Goal: Task Accomplishment & Management: Manage account settings

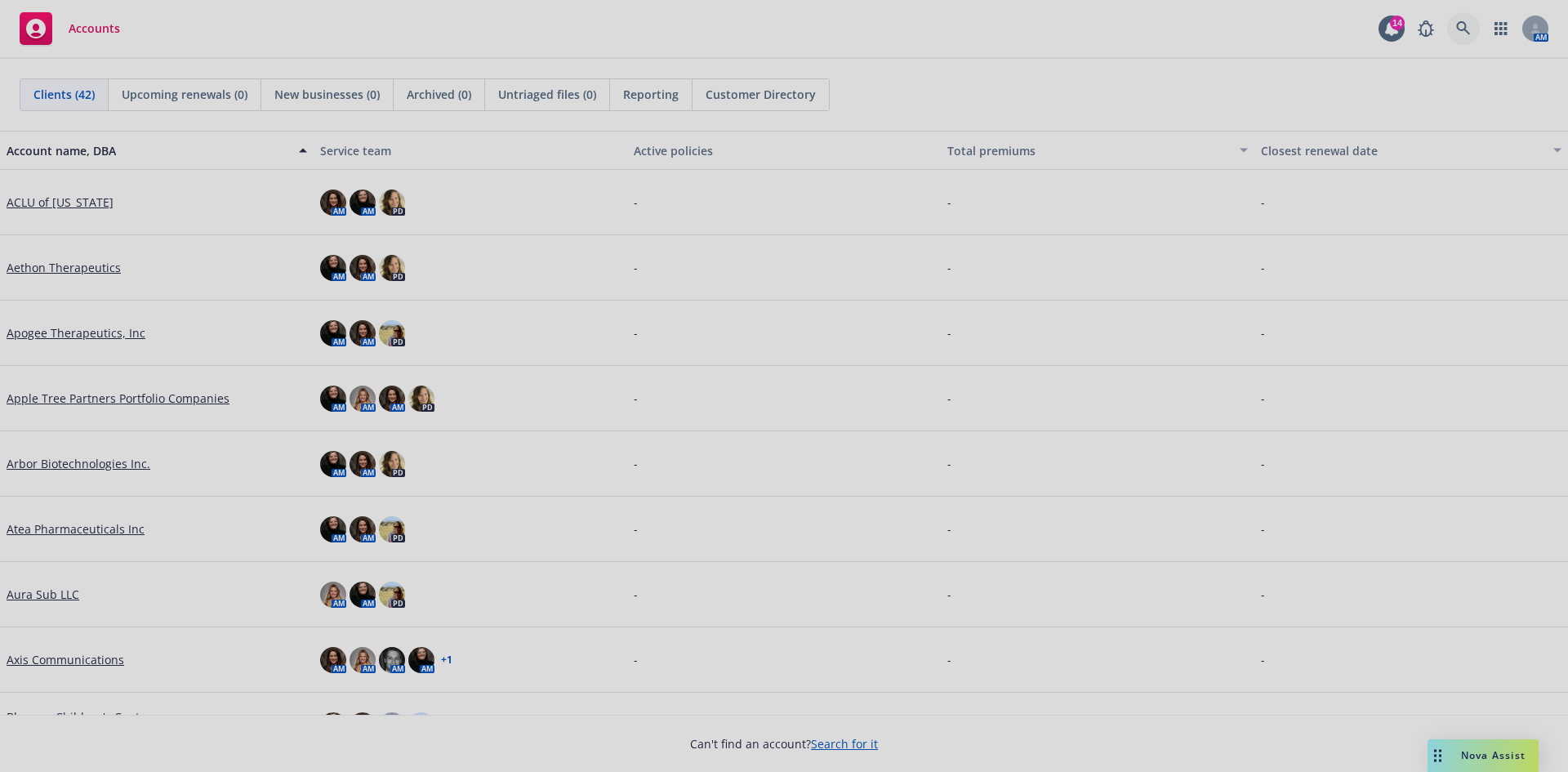
click at [1453, 28] on body "Accounts 14 AM Clients (42) Upcoming renewals (0) New businesses (0) Archived (…" at bounding box center [784, 386] width 1568 height 772
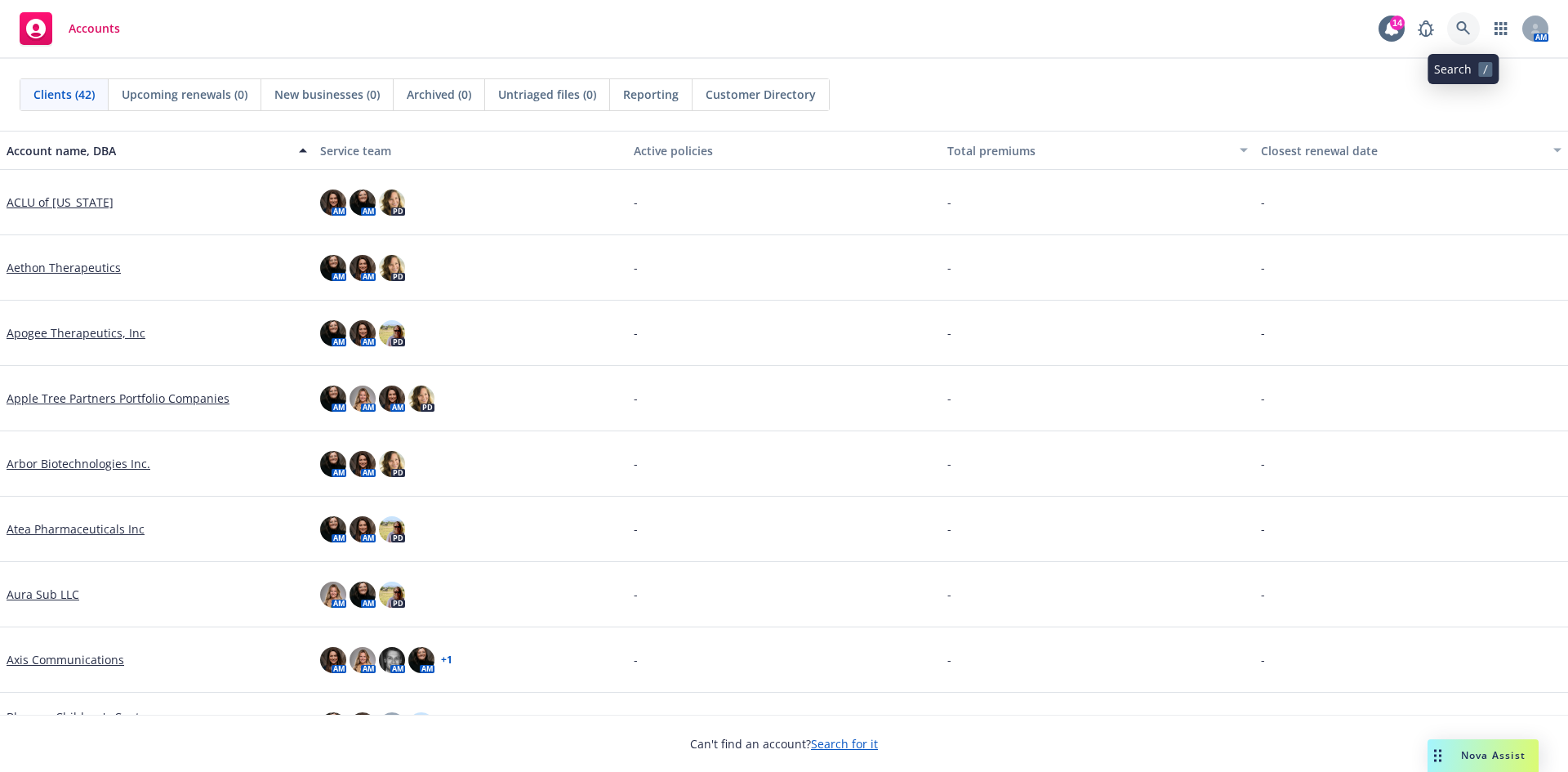
click at [1465, 26] on icon at bounding box center [1462, 28] width 13 height 13
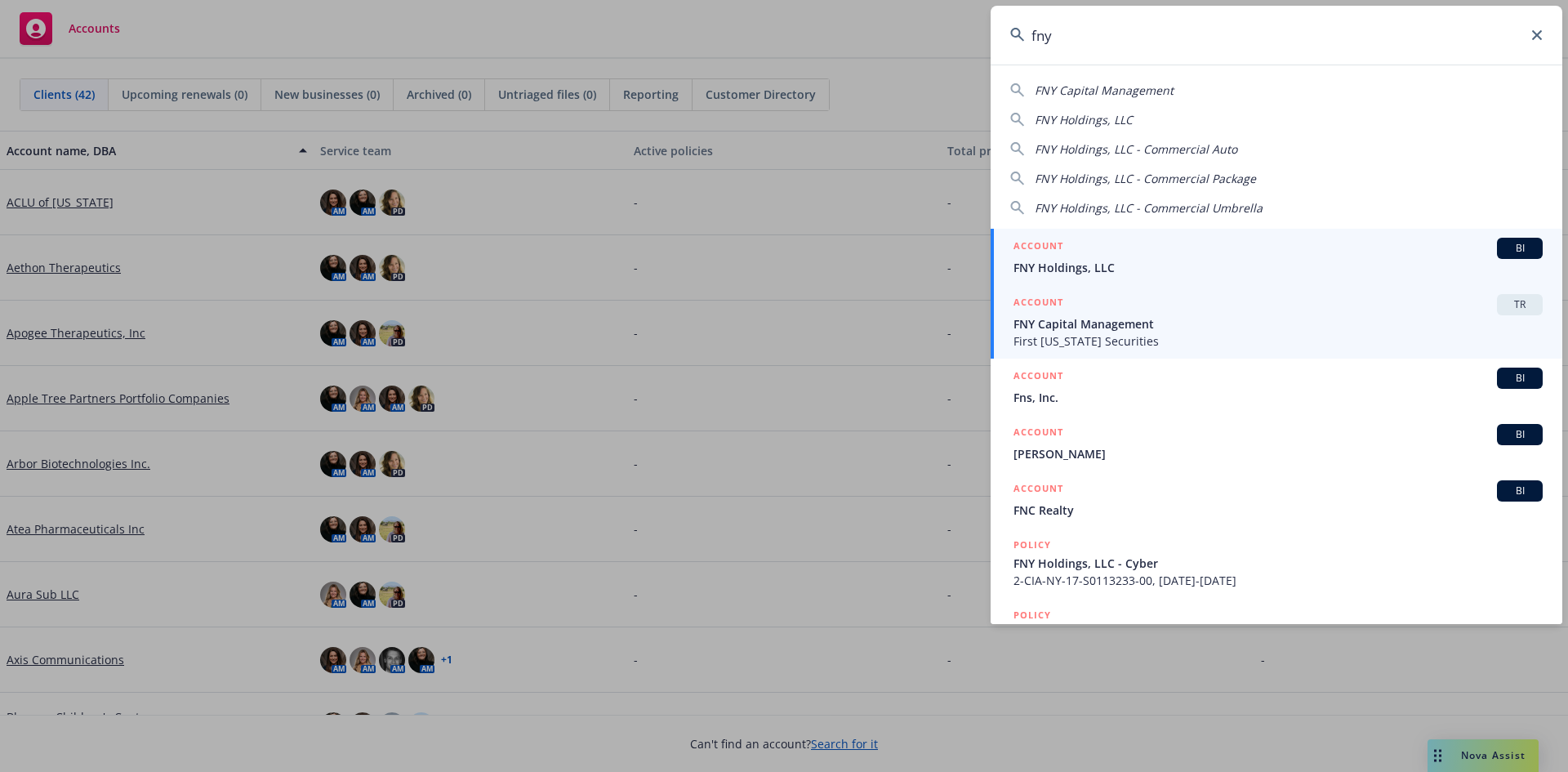
type input "fny"
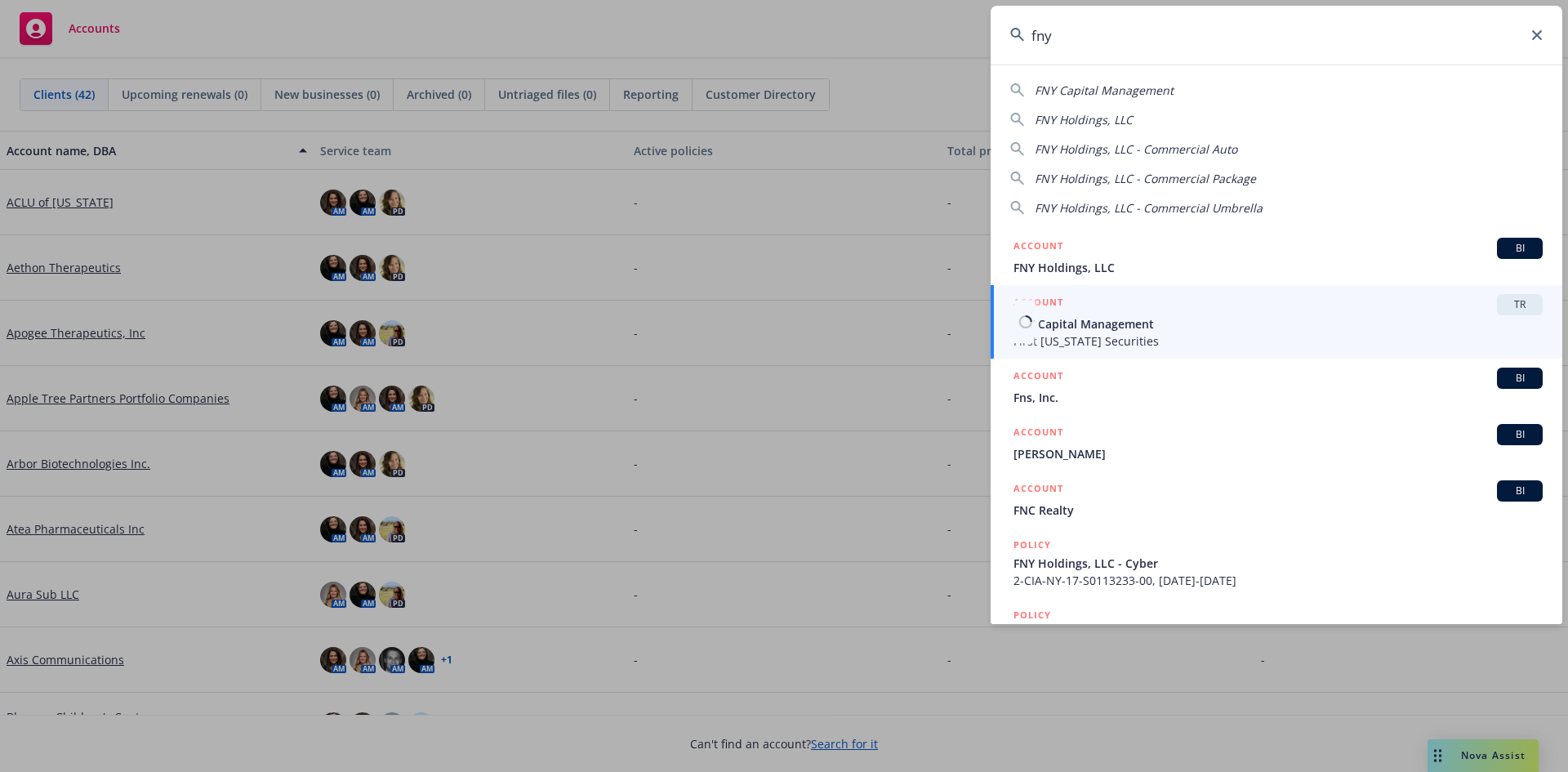
click at [1139, 339] on span "First [US_STATE] Securities" at bounding box center [1278, 341] width 529 height 17
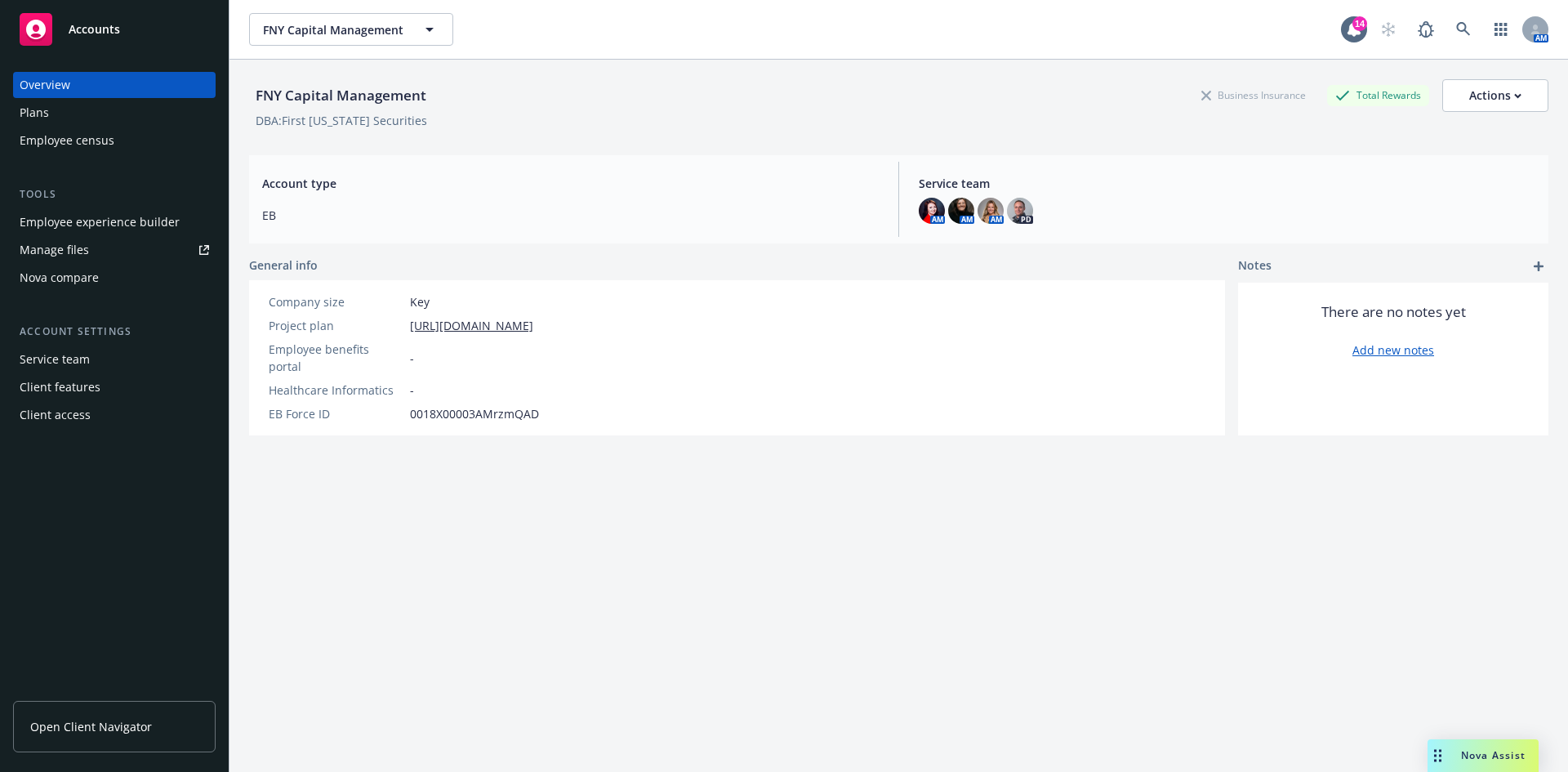
click at [90, 364] on div "Service team" at bounding box center [114, 359] width 189 height 26
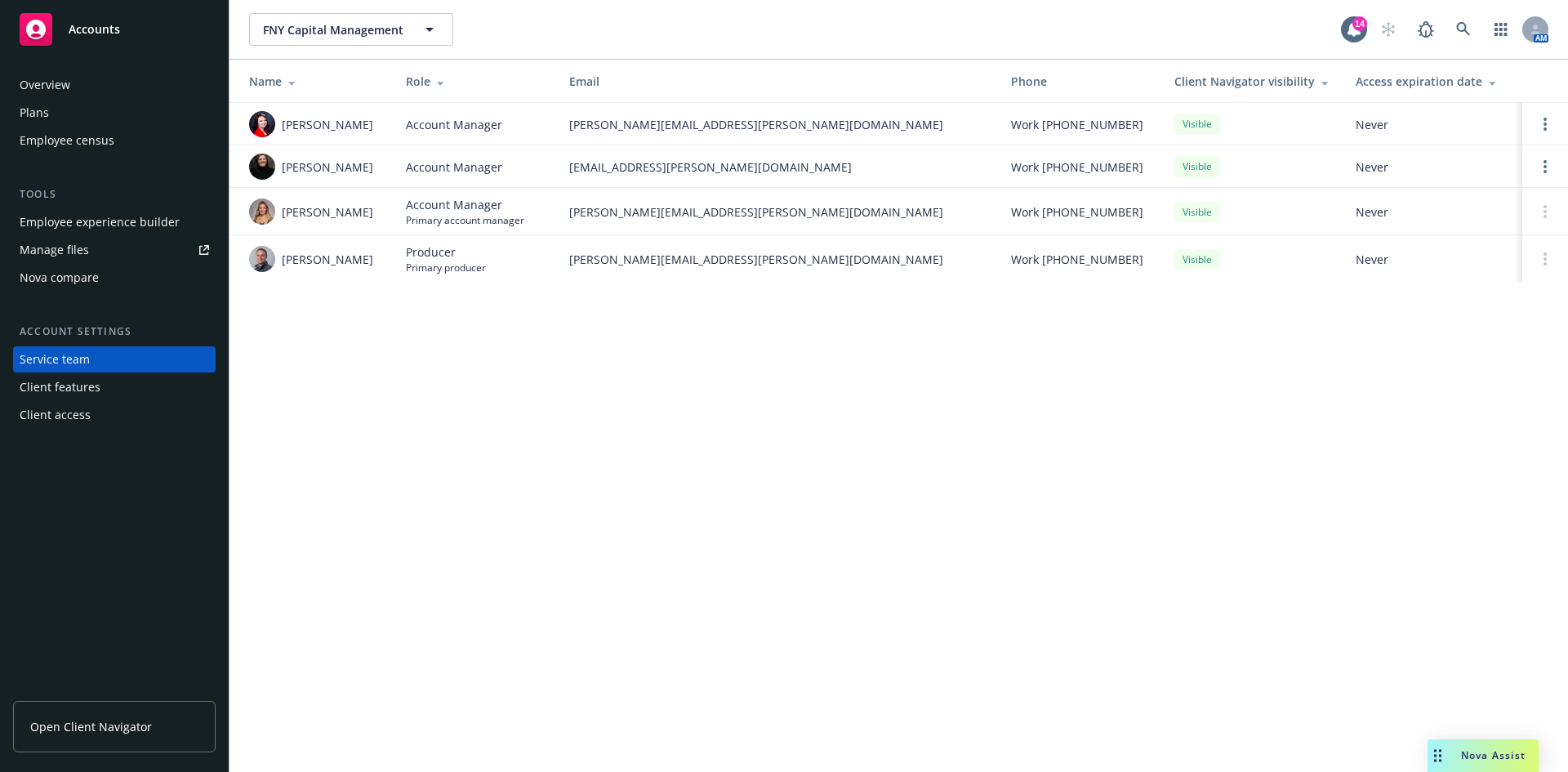
click at [75, 418] on div "Client access" at bounding box center [55, 414] width 71 height 26
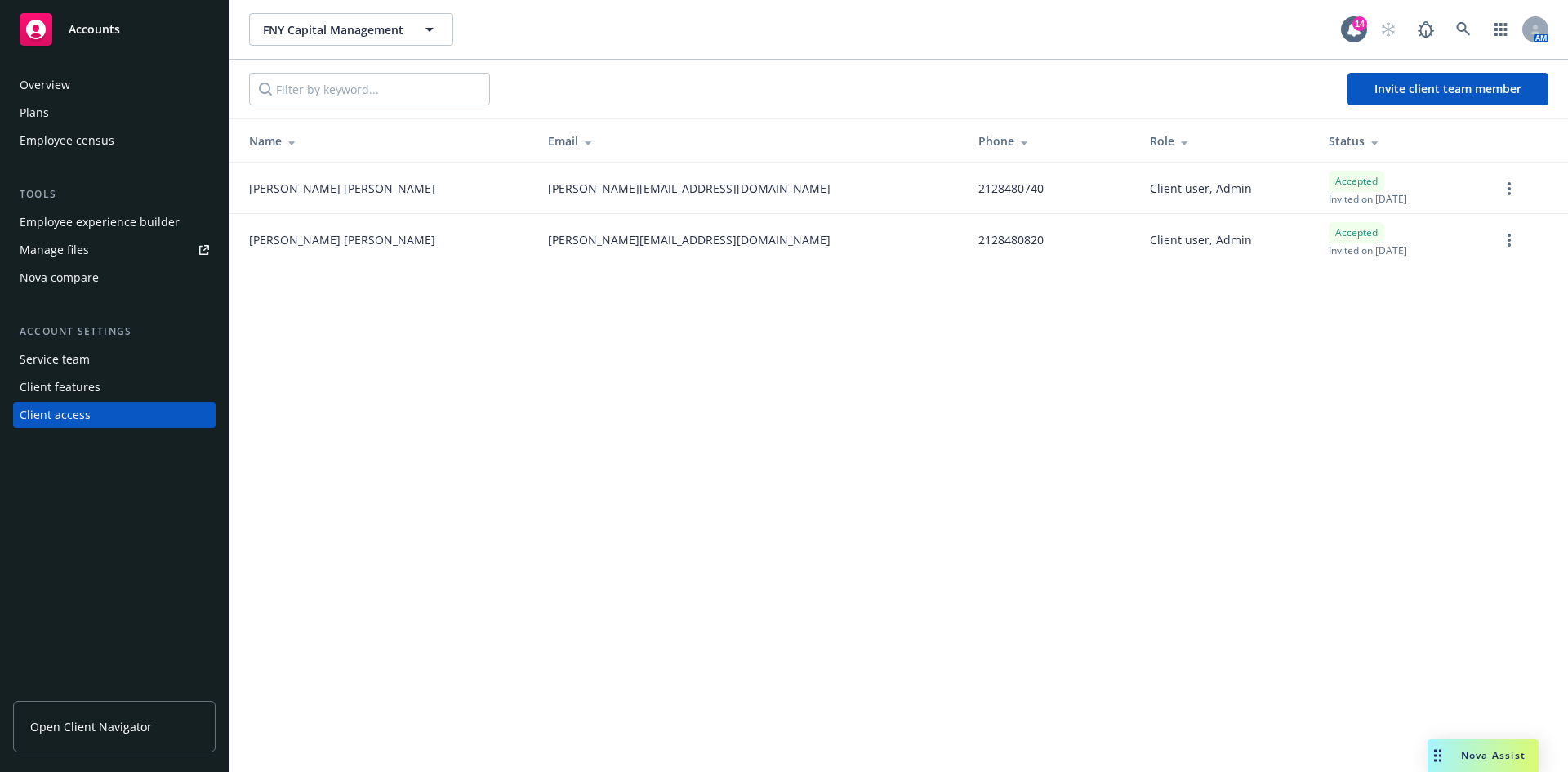
click at [132, 216] on div "Employee experience builder" at bounding box center [100, 221] width 160 height 26
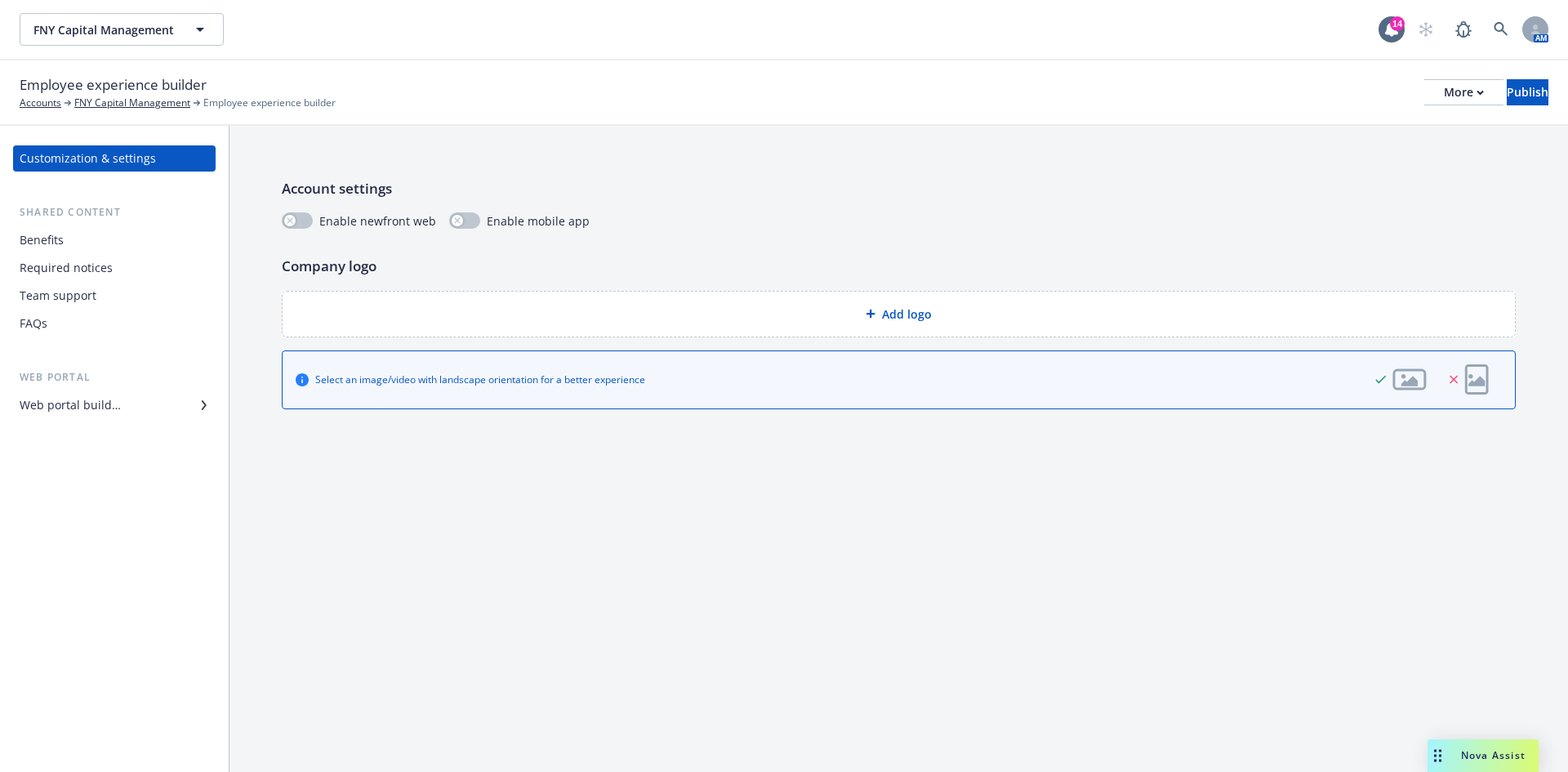
click at [57, 234] on div "Benefits" at bounding box center [41, 239] width 44 height 26
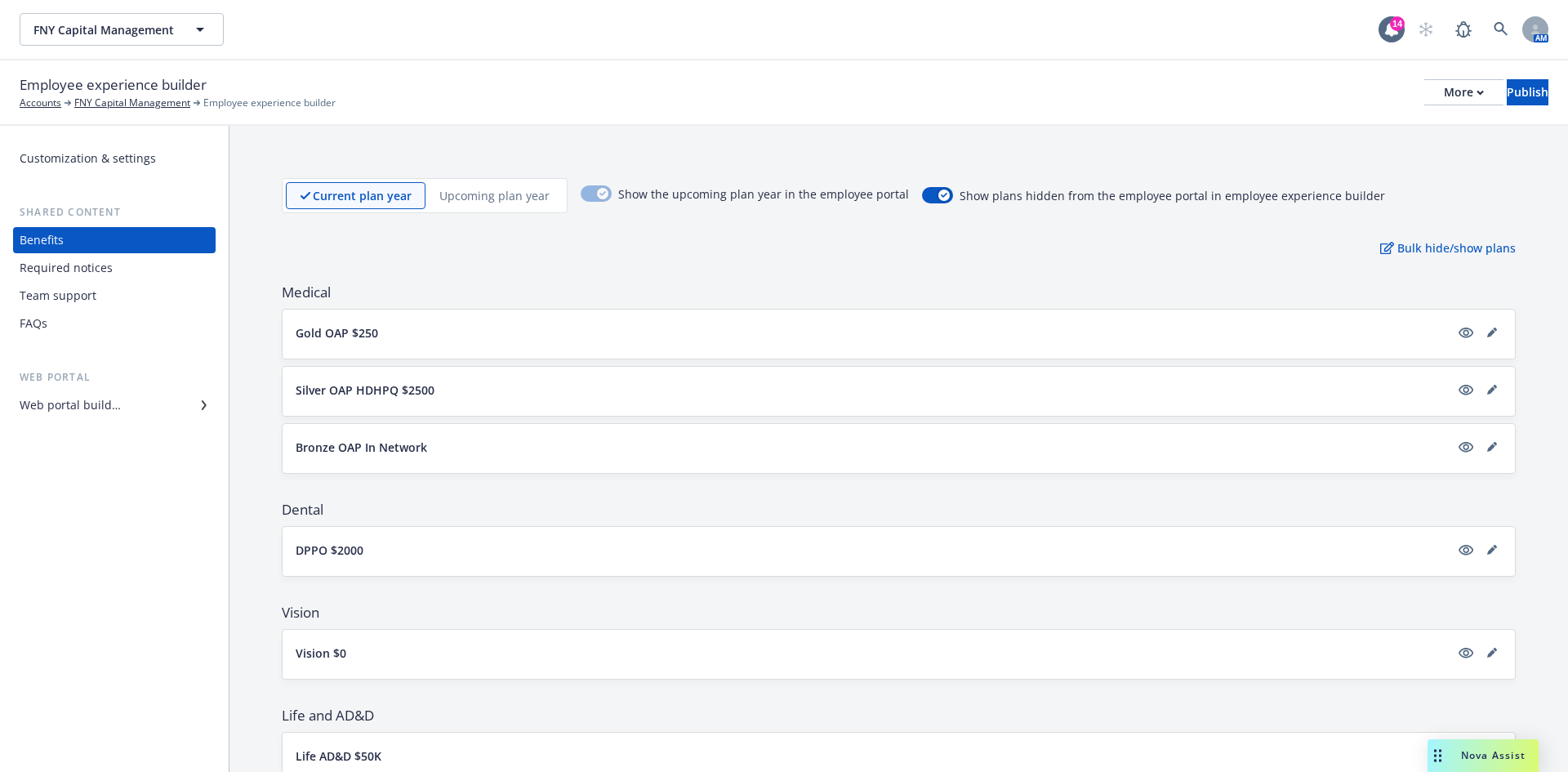
click at [77, 207] on div "Shared content" at bounding box center [115, 213] width 203 height 16
click at [163, 100] on link "FNY Capital Management" at bounding box center [132, 103] width 116 height 14
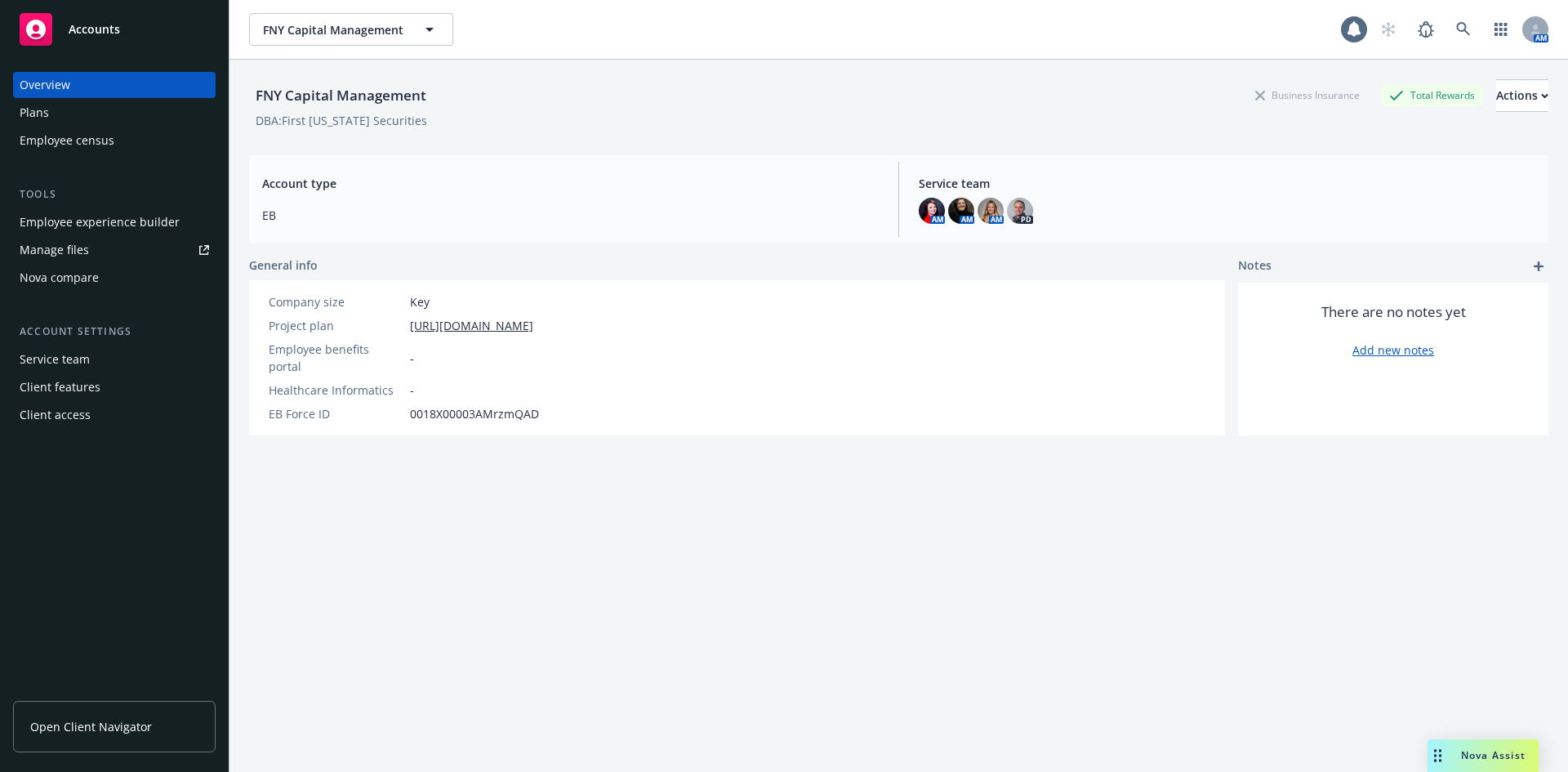
click at [89, 223] on div "Employee experience builder" at bounding box center [100, 221] width 160 height 26
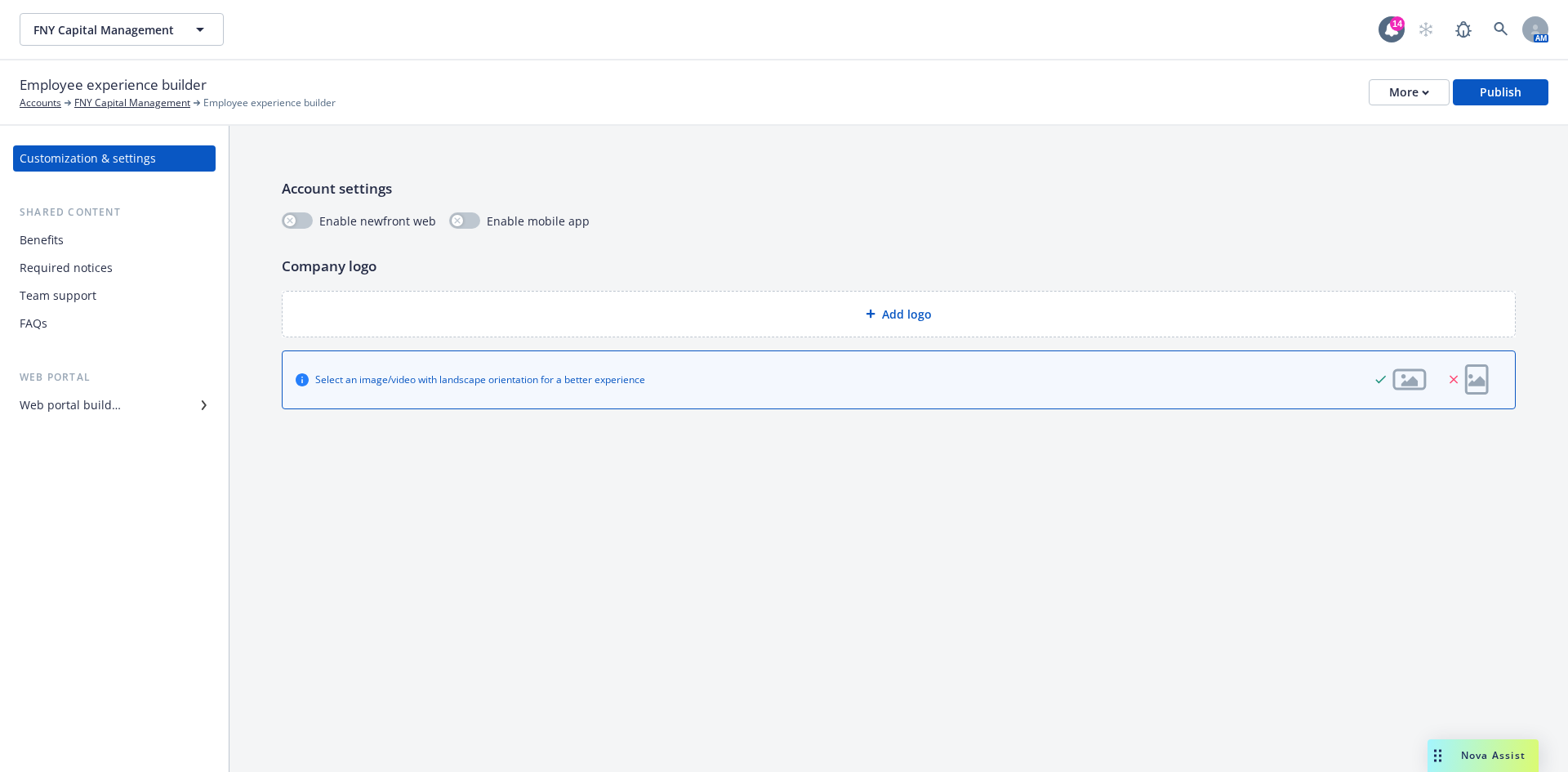
click at [137, 404] on div "Web portal builder" at bounding box center [114, 404] width 189 height 26
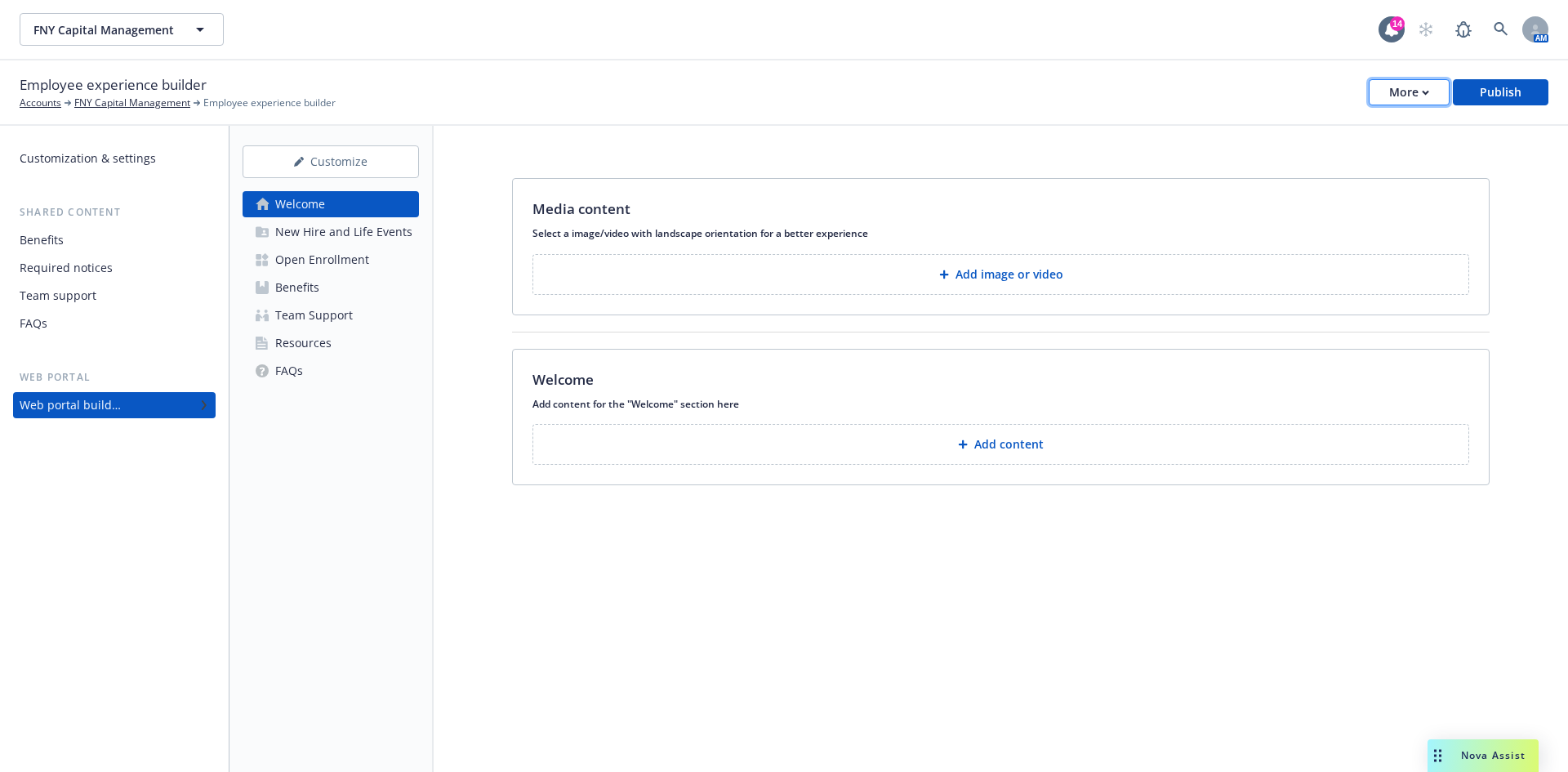
click at [1399, 82] on div "More" at bounding box center [1409, 91] width 40 height 24
click at [1260, 160] on div "Copy preview link Copy portal link Configure test user to preview app" at bounding box center [1329, 161] width 242 height 98
click at [993, 72] on div "Employee experience builder Accounts FNY Capital Management Employee experience…" at bounding box center [784, 92] width 1568 height 65
